Goal: Information Seeking & Learning: Find specific page/section

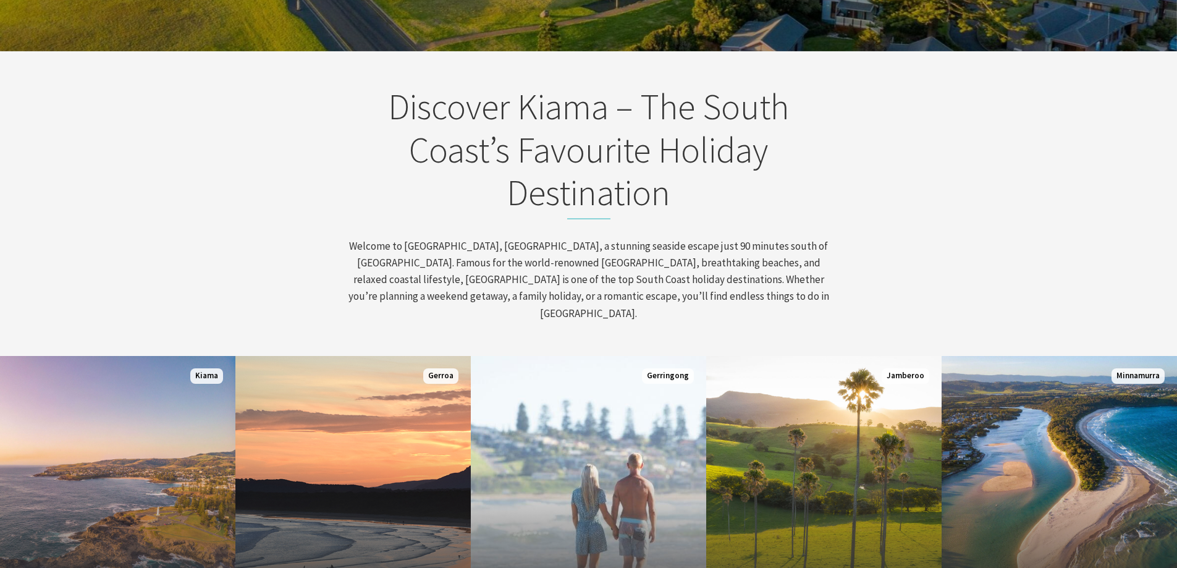
scroll to position [618, 0]
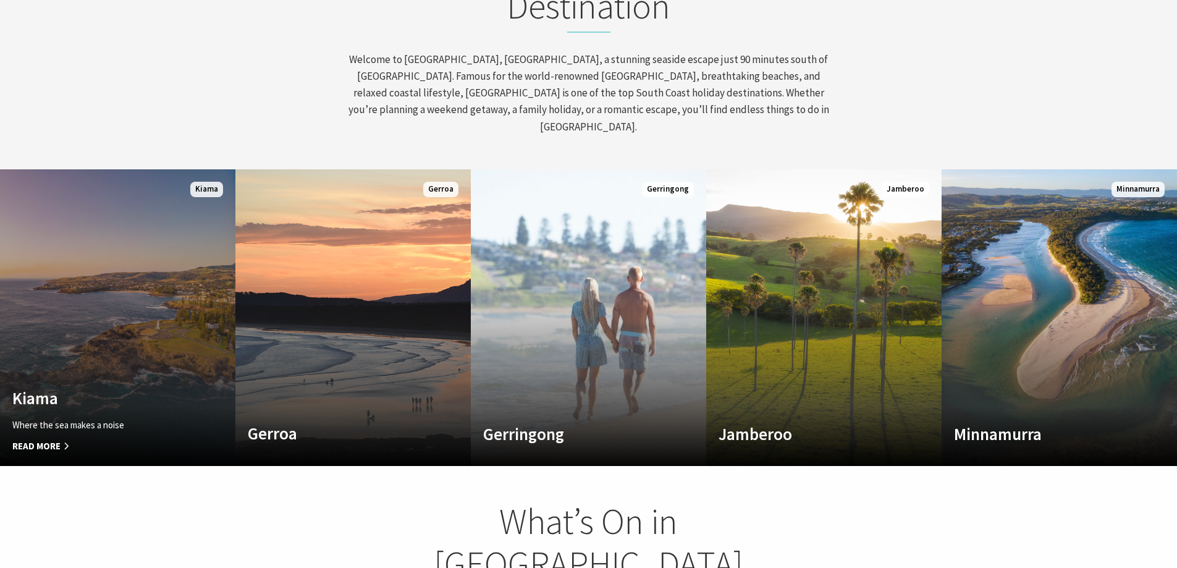
click at [102, 257] on link "Custom Image Used Kiama Where the sea makes a noise Read More Kiama" at bounding box center [117, 317] width 235 height 297
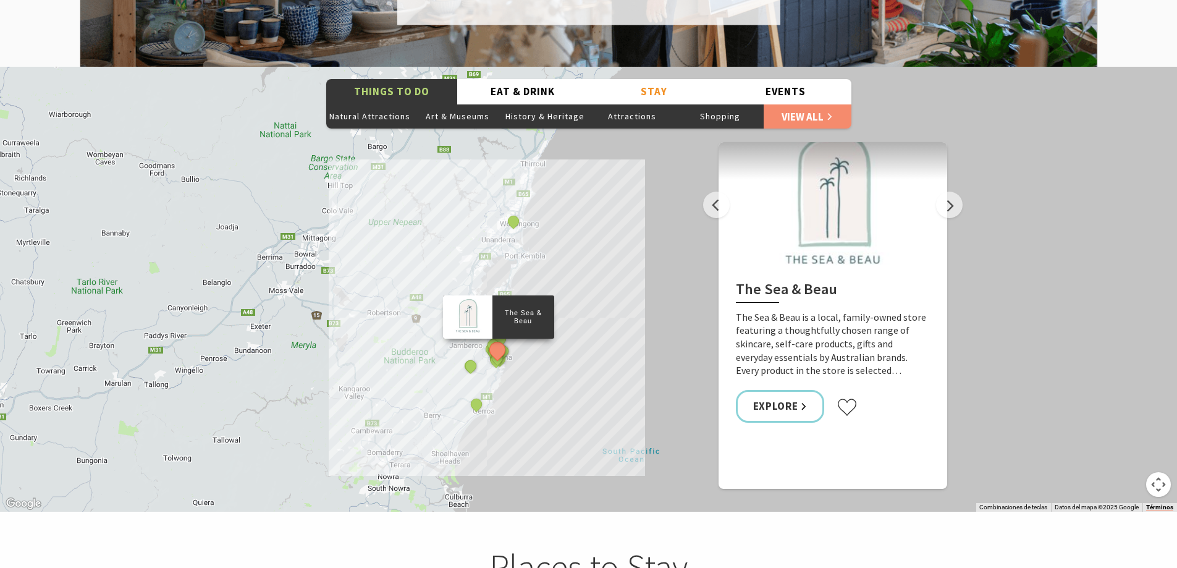
scroll to position [2225, 0]
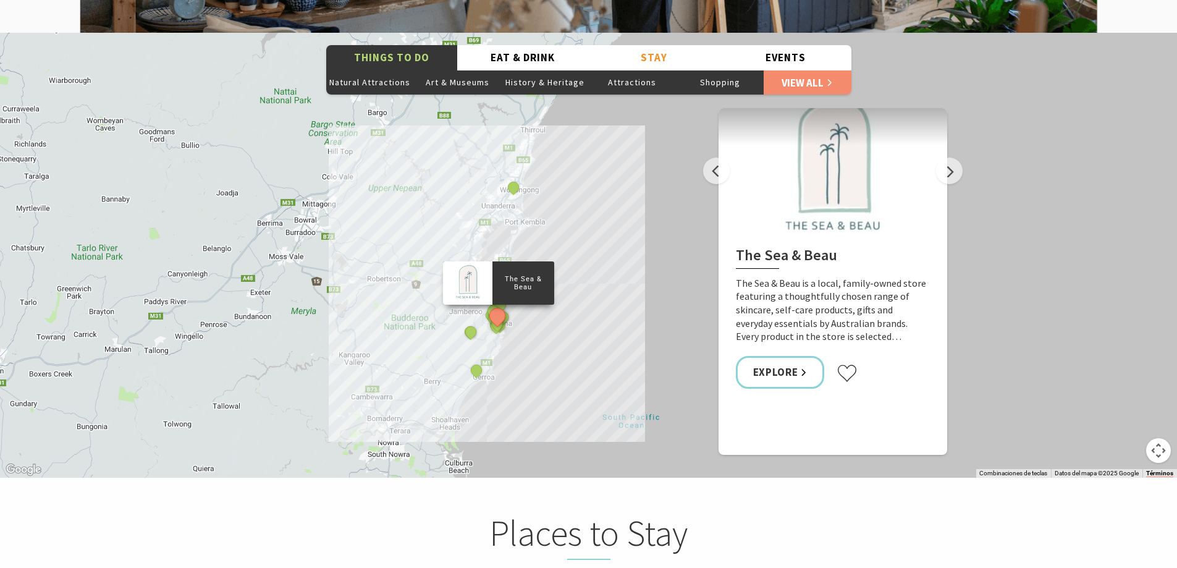
click at [687, 205] on div "The Sea & Beau Hoddles Track, Kiama Kiama Ceramic Art Studio - Teaching and Mak…" at bounding box center [588, 255] width 1177 height 445
click at [619, 224] on div "The Sea & Beau Hoddles Track, Kiama Kiama Ceramic Art Studio - Teaching and Mak…" at bounding box center [588, 255] width 1177 height 445
click at [944, 158] on button "Next" at bounding box center [949, 171] width 27 height 27
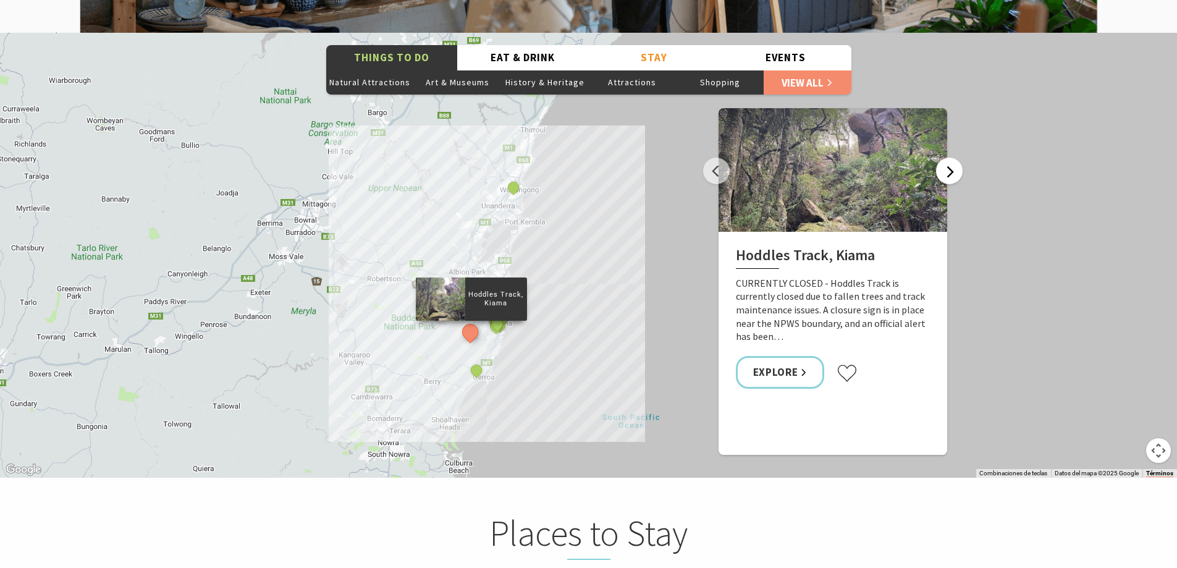
click at [946, 158] on button "Next" at bounding box center [949, 171] width 27 height 27
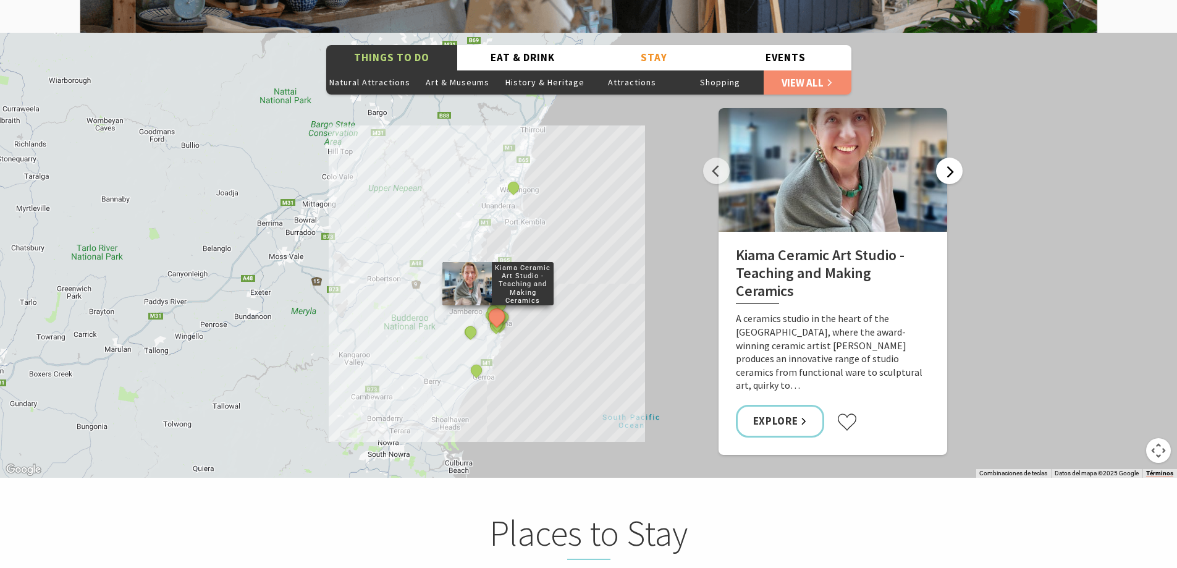
click at [946, 158] on button "Next" at bounding box center [949, 171] width 27 height 27
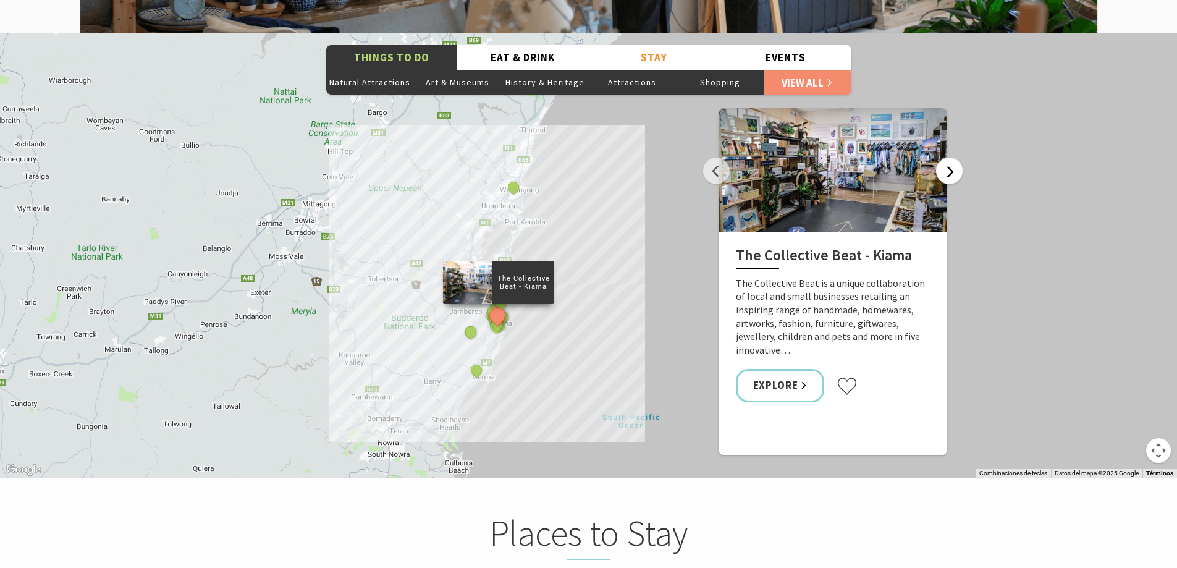
click at [946, 158] on button "Next" at bounding box center [949, 171] width 27 height 27
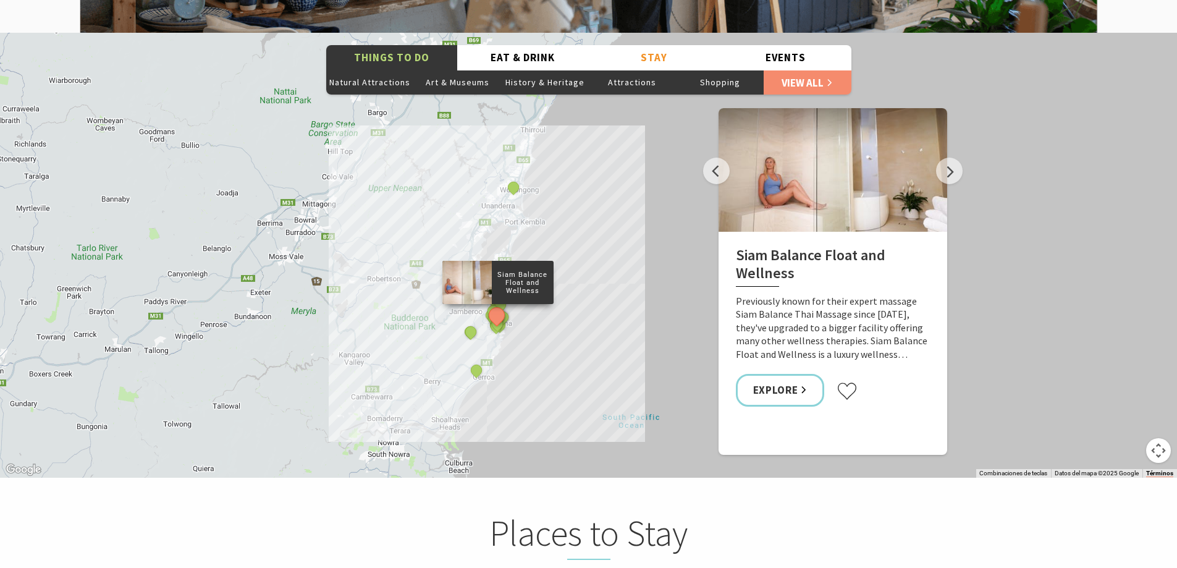
scroll to position [2410, 0]
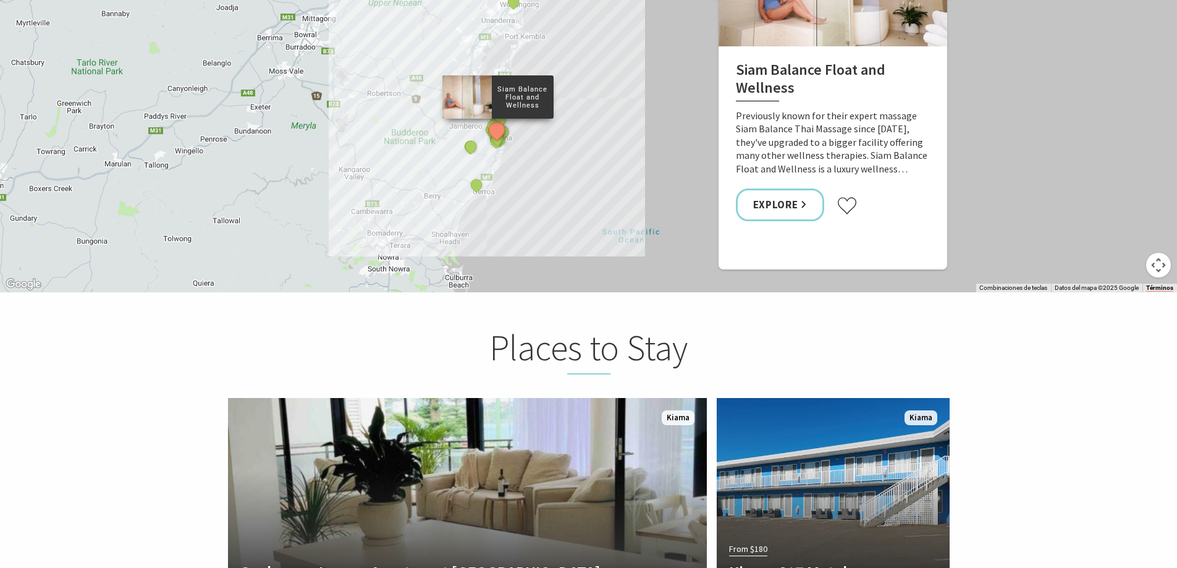
click at [1156, 253] on button "Controles de visualización del mapa" at bounding box center [1158, 265] width 25 height 25
click at [533, 166] on div "The Sea & Beau Hoddles Track, Kiama Kiama Ceramic Art Studio - Teaching and Mak…" at bounding box center [588, 69] width 1177 height 445
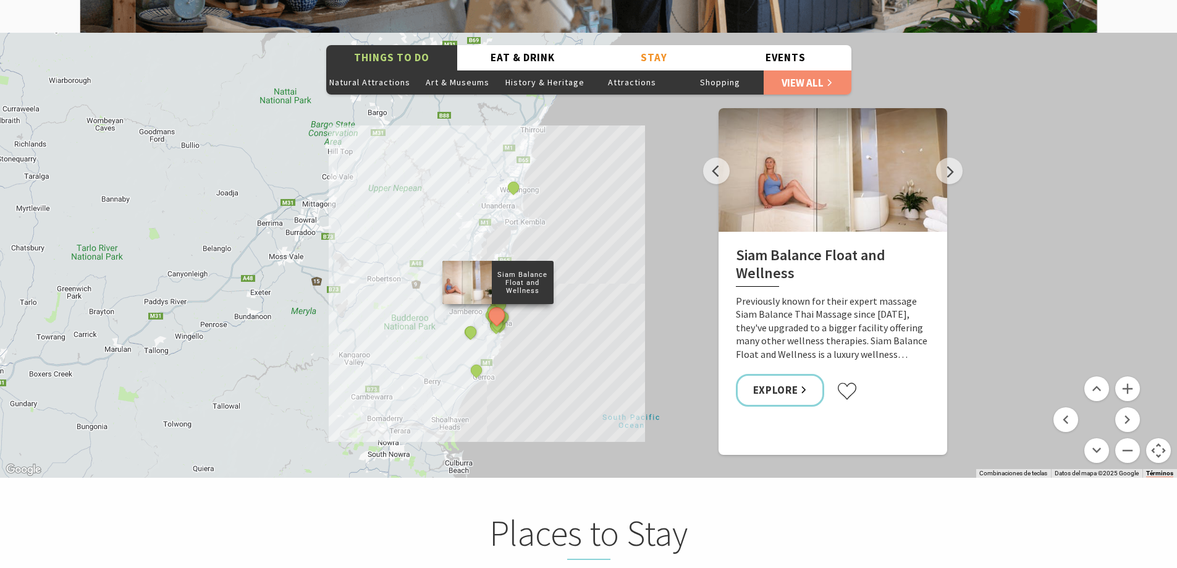
scroll to position [2101, 0]
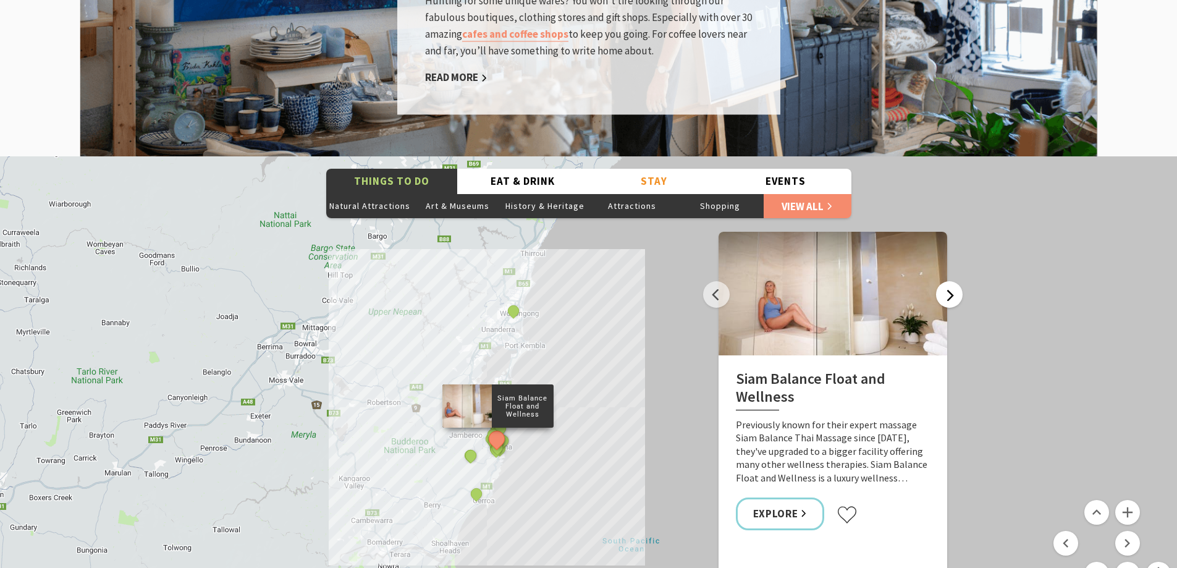
click at [958, 281] on button "Next" at bounding box center [949, 294] width 27 height 27
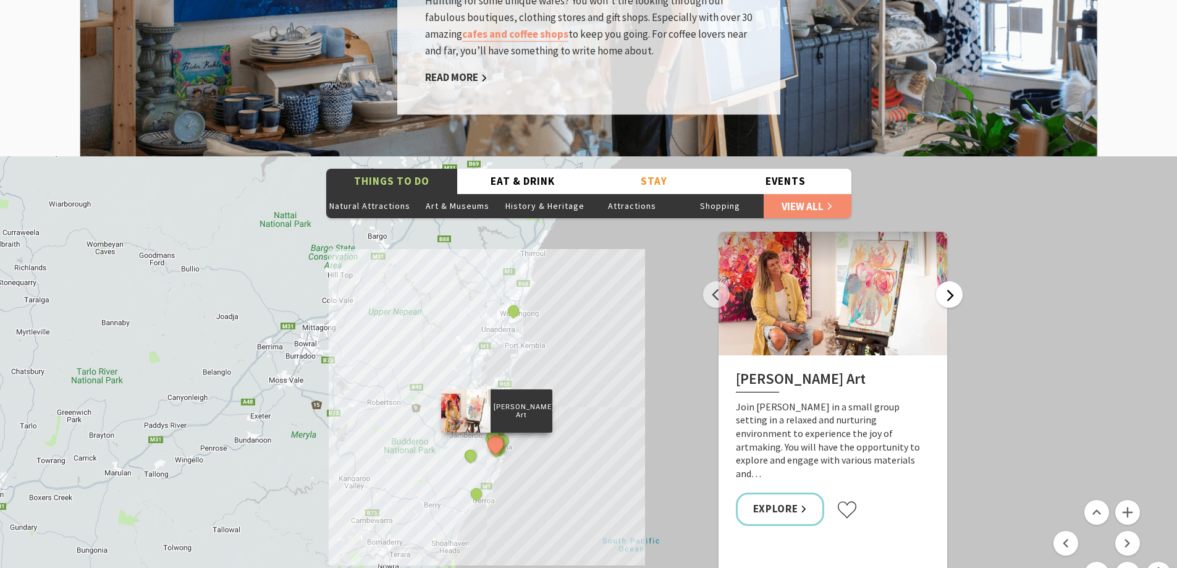
click at [958, 281] on button "Next" at bounding box center [949, 294] width 27 height 27
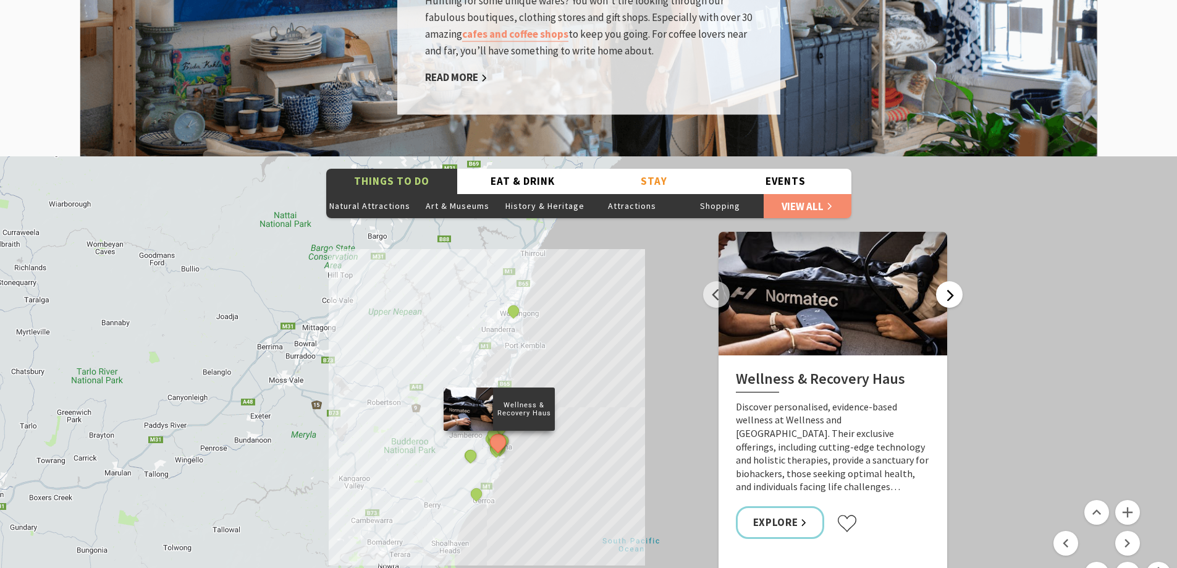
click at [958, 281] on button "Next" at bounding box center [949, 294] width 27 height 27
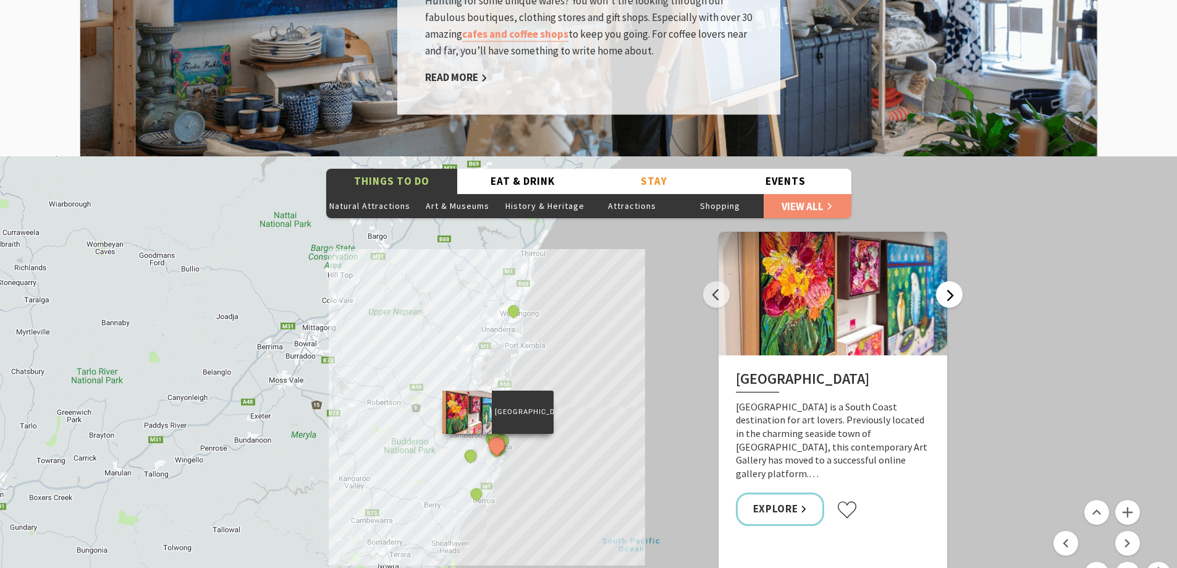
click at [958, 281] on button "Next" at bounding box center [949, 294] width 27 height 27
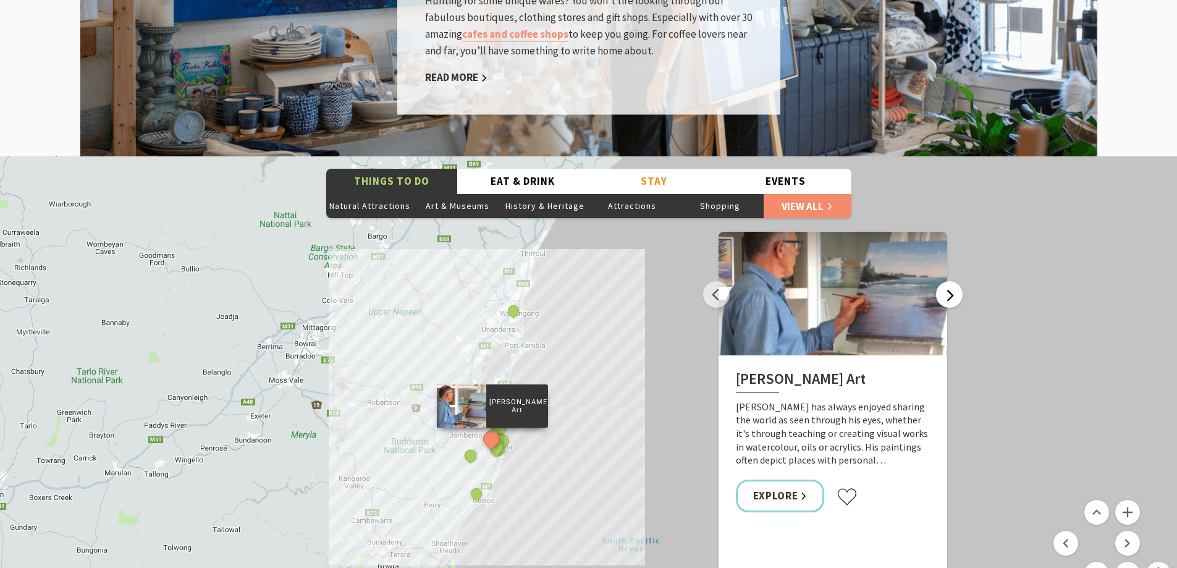
click at [958, 281] on button "Next" at bounding box center [949, 294] width 27 height 27
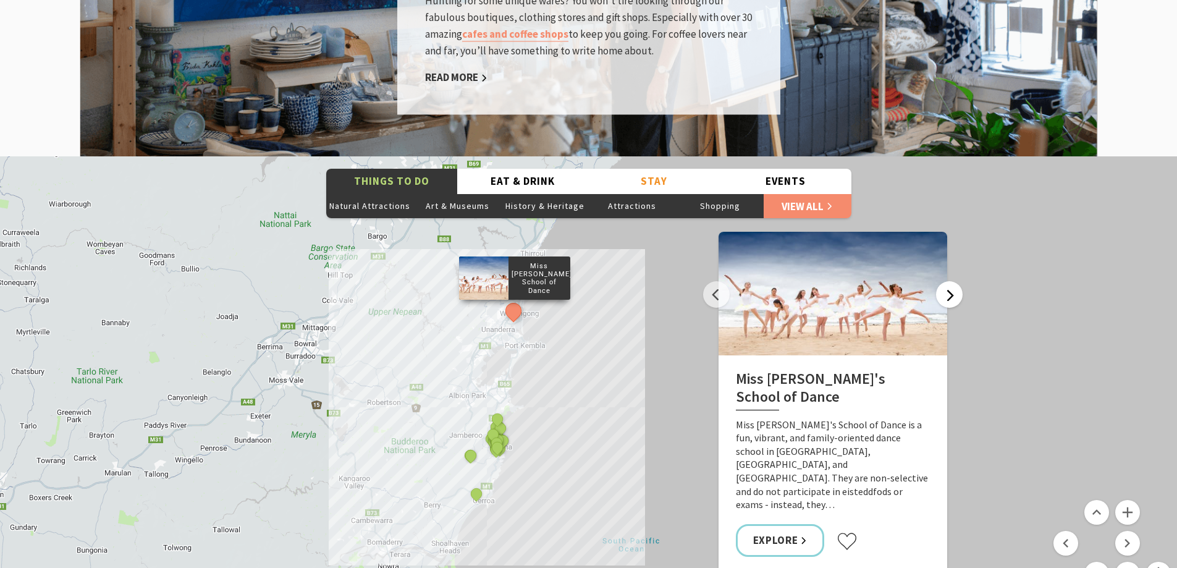
click at [958, 281] on button "Next" at bounding box center [949, 294] width 27 height 27
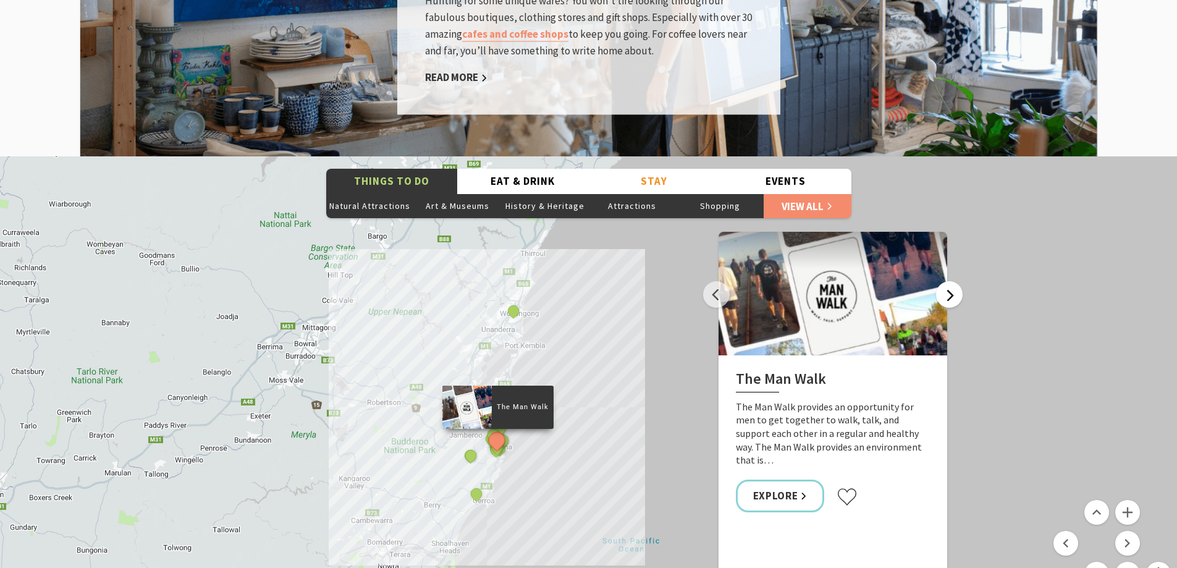
click at [958, 281] on button "Next" at bounding box center [949, 294] width 27 height 27
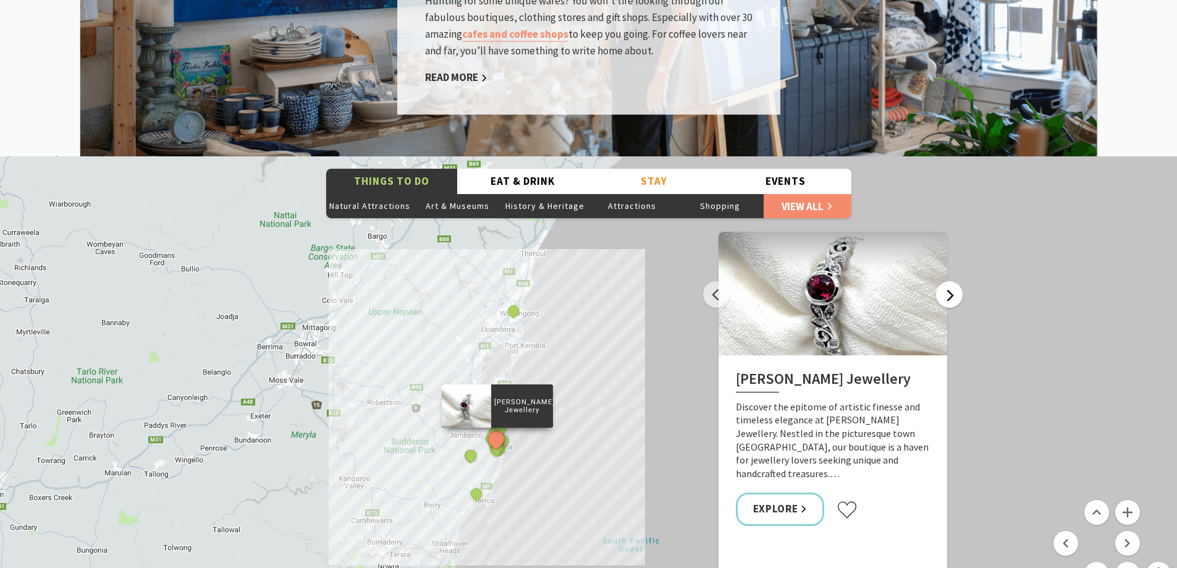
click at [958, 281] on button "Next" at bounding box center [949, 294] width 27 height 27
click at [531, 169] on button "Eat & Drink" at bounding box center [523, 181] width 132 height 25
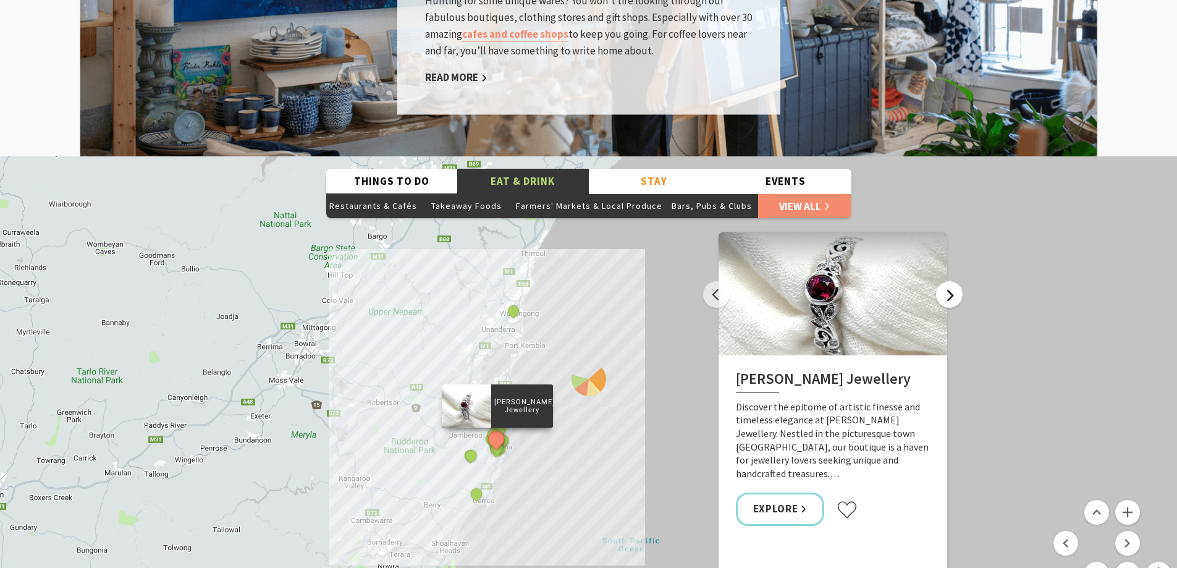
click at [945, 281] on button "Next" at bounding box center [949, 294] width 27 height 27
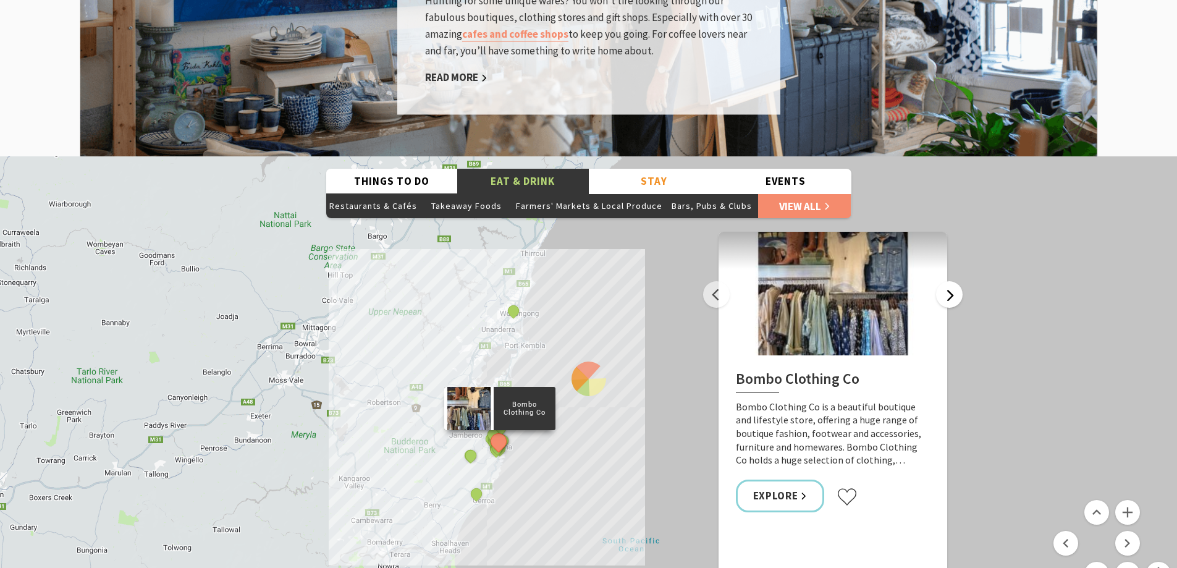
click at [945, 281] on button "Next" at bounding box center [949, 294] width 27 height 27
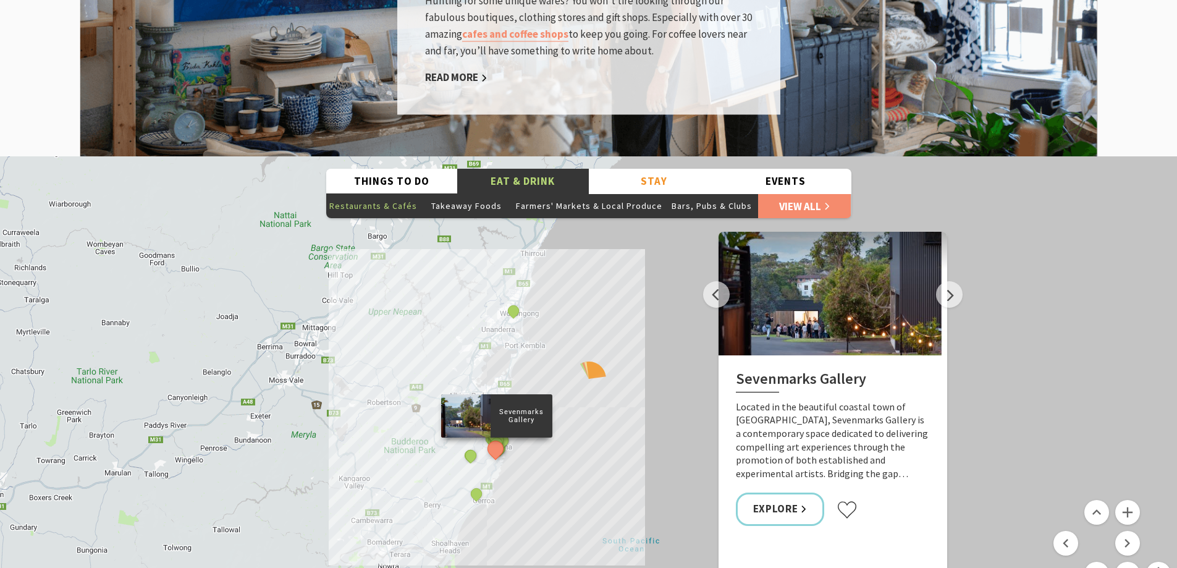
click at [357, 193] on button "Restaurants & Cafés" at bounding box center [373, 205] width 94 height 25
click at [476, 195] on button "Takeaway Foods" at bounding box center [466, 205] width 93 height 25
click at [476, 193] on button "Takeaway Foods" at bounding box center [466, 205] width 93 height 25
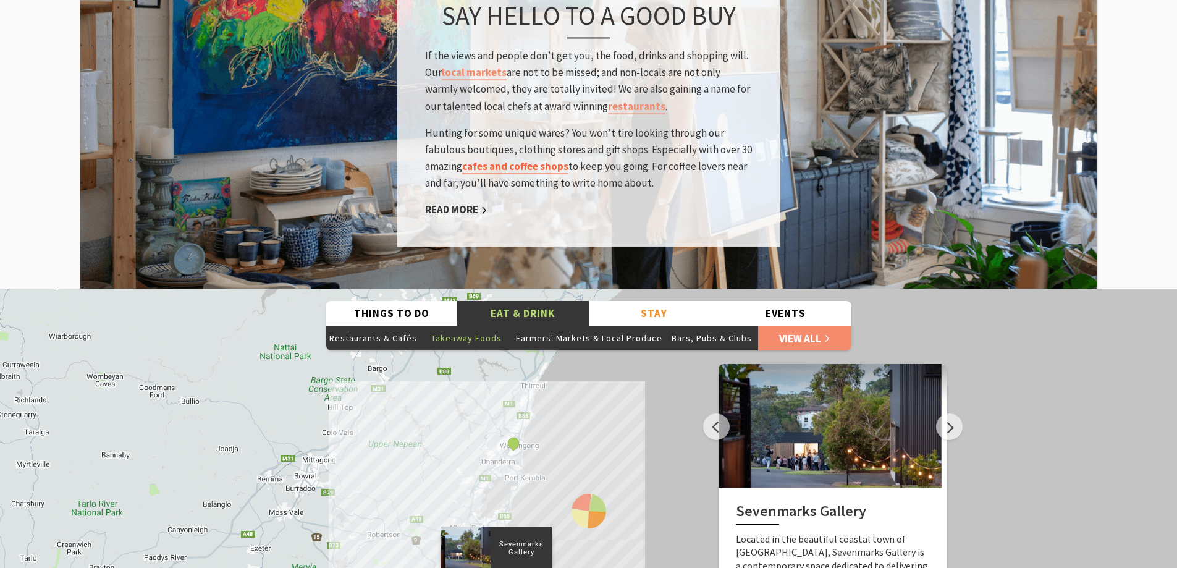
scroll to position [1854, 0]
